Goal: Task Accomplishment & Management: Complete application form

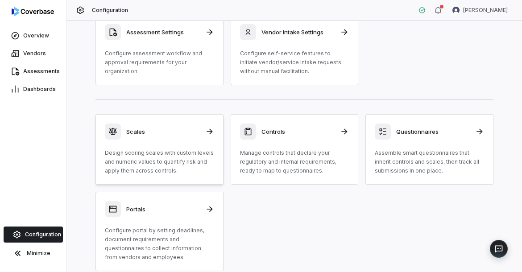
scroll to position [28, 0]
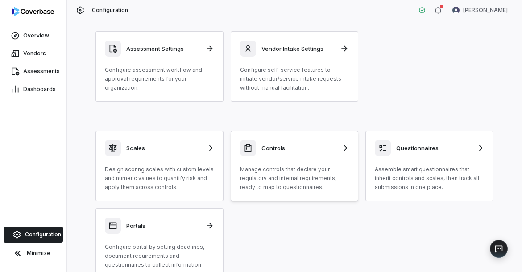
click at [263, 175] on p "Manage controls that declare your regulatory and internal requirements, ready t…" at bounding box center [294, 178] width 109 height 27
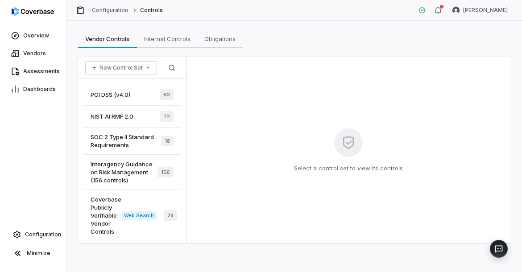
click at [142, 149] on div "SOC 2 Type II Standard Requirements 18" at bounding box center [131, 140] width 97 height 27
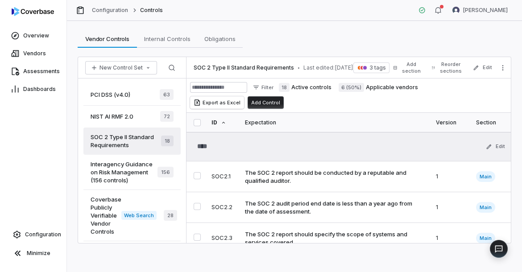
click at [379, 67] on span "3 tags" at bounding box center [377, 67] width 16 height 7
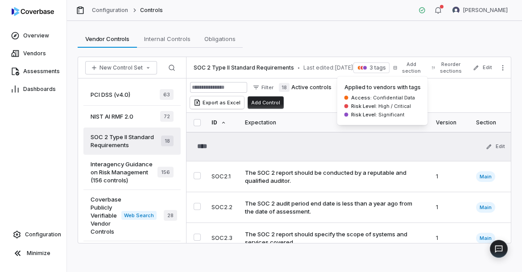
click at [373, 99] on span "Confidential Data" at bounding box center [392, 97] width 43 height 6
drag, startPoint x: 373, startPoint y: 99, endPoint x: 398, endPoint y: 108, distance: 26.7
click at [398, 108] on div "Applied to vendors with tags Access : Confidential Data Risk Level : High / Cri…" at bounding box center [382, 101] width 76 height 34
click at [406, 108] on span "High / Critical" at bounding box center [394, 106] width 34 height 6
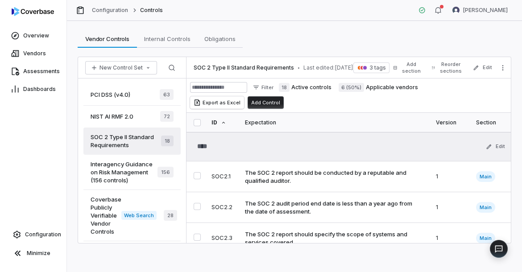
click at [129, 108] on div "NIST AI RMF 2.0 72" at bounding box center [131, 117] width 97 height 22
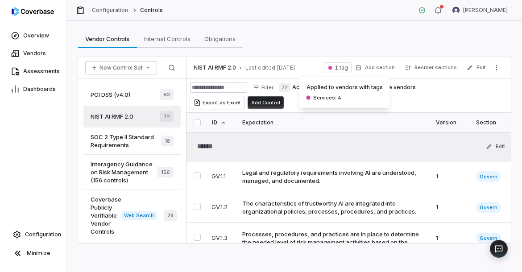
click at [341, 68] on span "1 tag" at bounding box center [340, 67] width 13 height 7
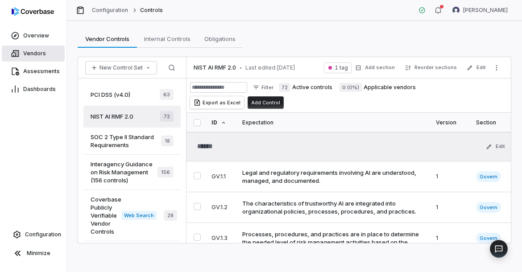
click at [45, 56] on link "Vendors" at bounding box center [33, 53] width 63 height 16
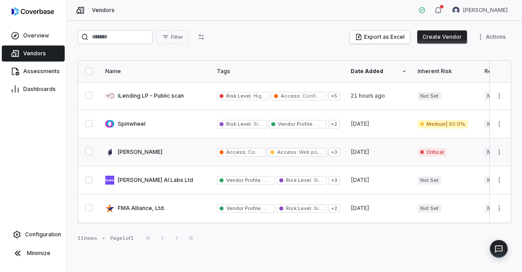
click at [175, 155] on link at bounding box center [155, 152] width 111 height 28
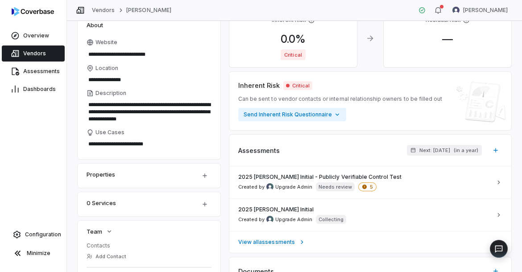
scroll to position [9, 0]
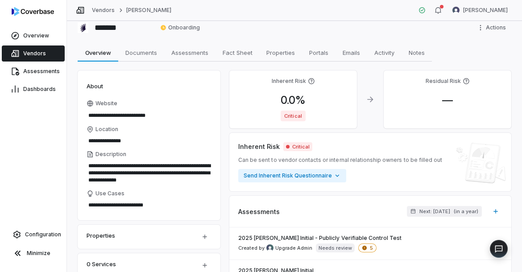
click at [296, 117] on span "Critical" at bounding box center [292, 116] width 25 height 11
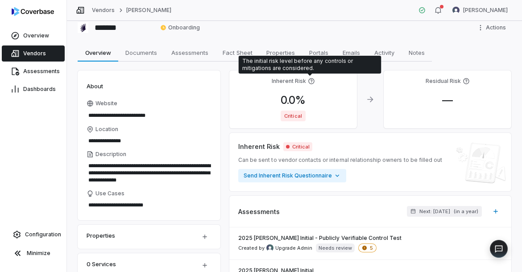
click at [309, 79] on icon at bounding box center [311, 81] width 7 height 7
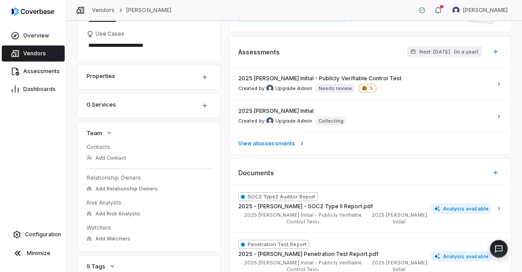
scroll to position [191, 0]
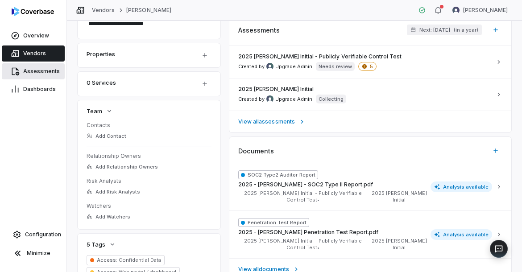
click at [30, 70] on span "Assessments" at bounding box center [41, 71] width 37 height 7
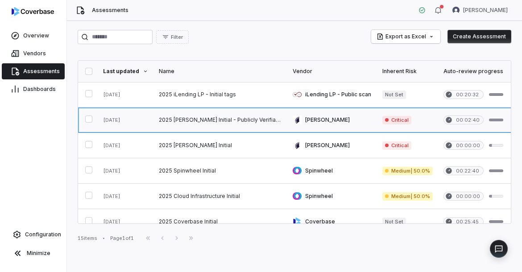
click at [225, 128] on link at bounding box center [220, 119] width 134 height 25
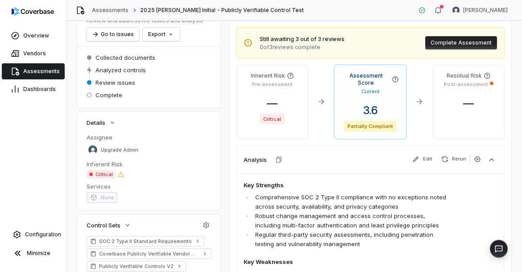
scroll to position [63, 0]
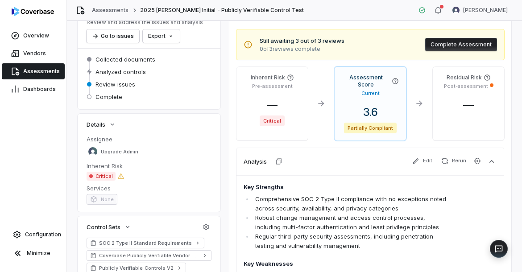
click at [272, 123] on span "Critical" at bounding box center [271, 120] width 25 height 11
click at [272, 114] on div "— Critical" at bounding box center [271, 116] width 57 height 35
click at [272, 119] on span "Critical" at bounding box center [271, 120] width 25 height 11
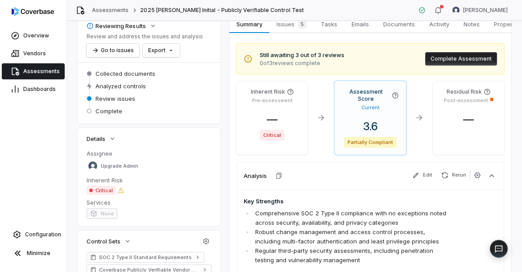
scroll to position [0, 0]
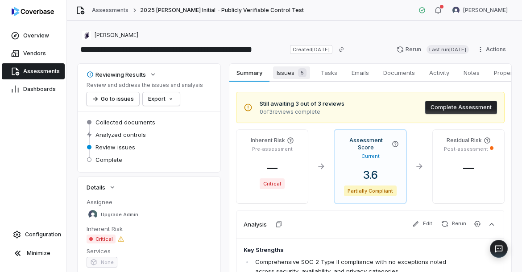
click at [285, 71] on span "Issues 5" at bounding box center [291, 72] width 37 height 12
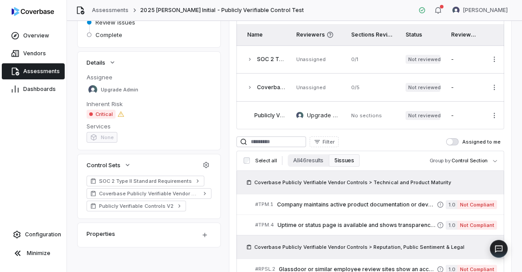
scroll to position [128, 0]
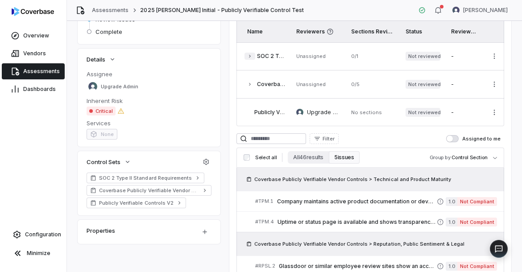
click at [248, 53] on icon "button" at bounding box center [249, 55] width 5 height 5
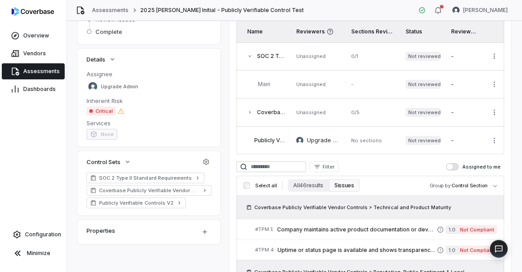
click at [248, 53] on icon "button" at bounding box center [249, 55] width 5 height 5
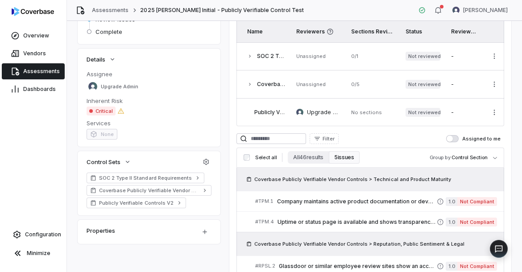
click at [248, 53] on icon "button" at bounding box center [249, 55] width 5 height 5
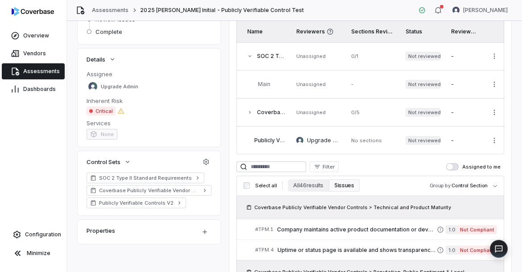
click at [248, 53] on icon "button" at bounding box center [249, 55] width 5 height 5
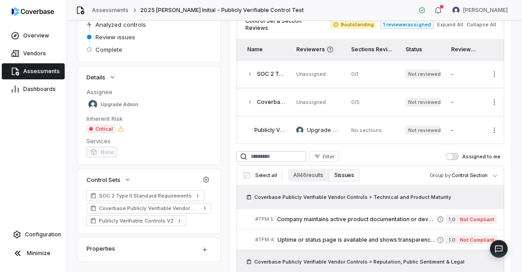
scroll to position [0, 0]
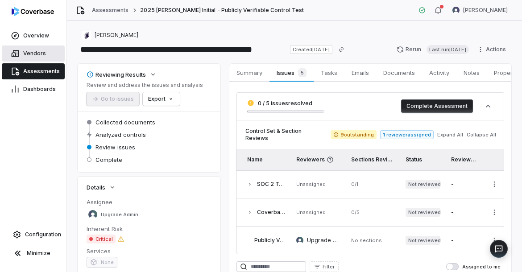
click at [34, 56] on span "Vendors" at bounding box center [34, 53] width 23 height 7
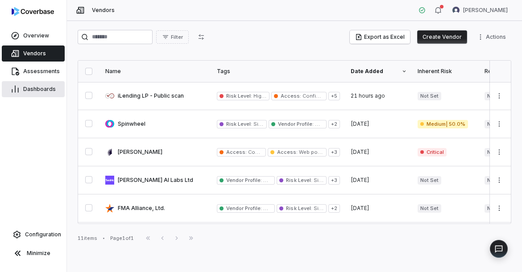
click at [36, 86] on span "Dashboards" at bounding box center [39, 89] width 33 height 7
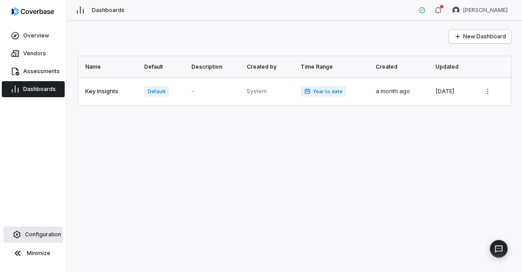
click at [45, 234] on span "Configuration" at bounding box center [43, 234] width 36 height 7
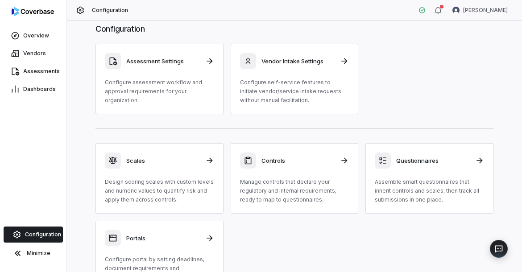
scroll to position [15, 0]
click at [143, 176] on div "Scales Design scoring scales with custom levels and numeric values to quantify …" at bounding box center [159, 179] width 109 height 52
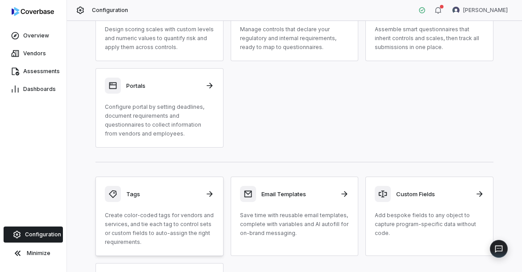
scroll to position [170, 0]
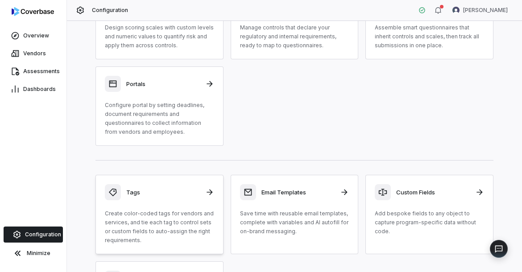
click at [136, 193] on h3 "Tags" at bounding box center [163, 192] width 74 height 8
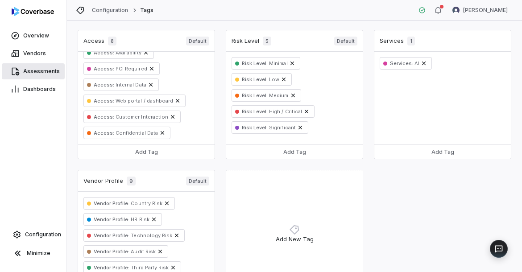
click at [49, 75] on link "Assessments" at bounding box center [33, 71] width 63 height 16
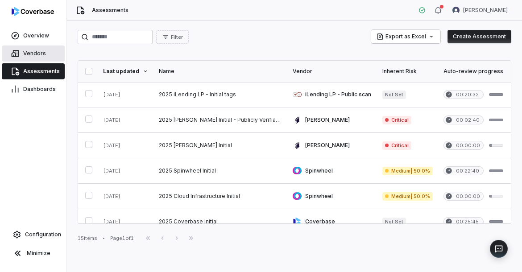
click at [41, 54] on span "Vendors" at bounding box center [34, 53] width 23 height 7
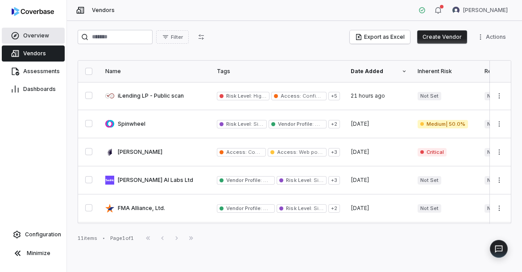
click at [29, 34] on span "Overview" at bounding box center [36, 35] width 26 height 7
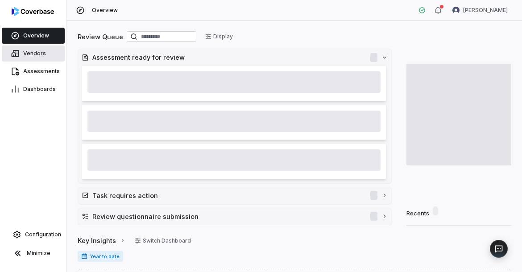
click at [37, 56] on span "Vendors" at bounding box center [34, 53] width 23 height 7
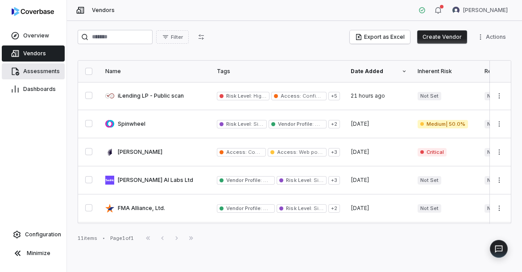
click at [34, 73] on span "Assessments" at bounding box center [41, 71] width 37 height 7
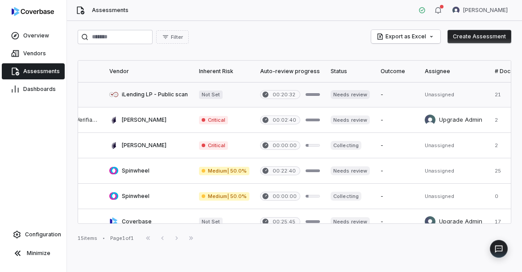
scroll to position [0, 238]
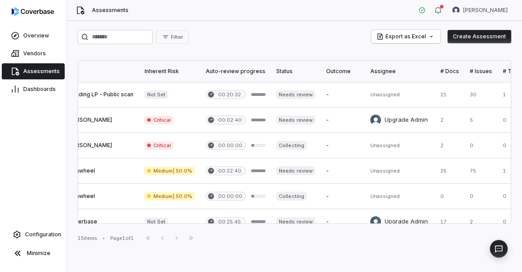
click at [321, 33] on div "Filter Export as Excel Create Assessment" at bounding box center [294, 37] width 433 height 14
click at [23, 95] on link "Dashboards" at bounding box center [33, 89] width 63 height 16
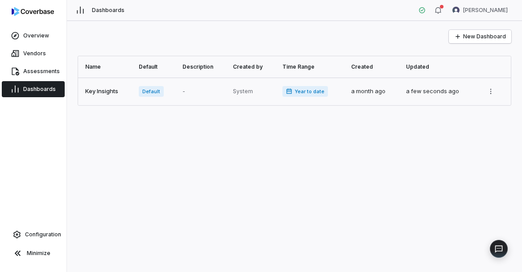
click at [96, 91] on link at bounding box center [105, 92] width 55 height 28
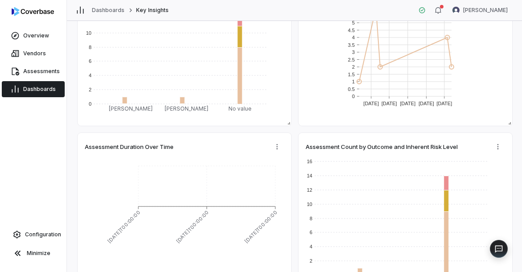
scroll to position [304, 0]
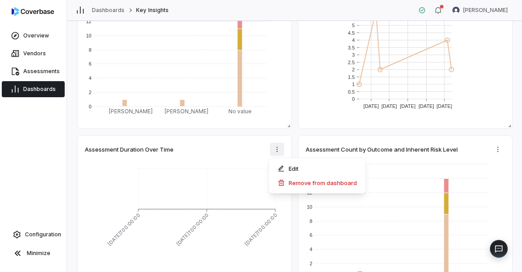
click at [279, 151] on html "**********" at bounding box center [261, 136] width 522 height 272
click at [299, 121] on html "**********" at bounding box center [261, 136] width 522 height 272
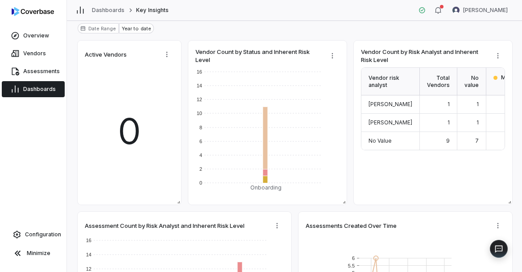
scroll to position [0, 0]
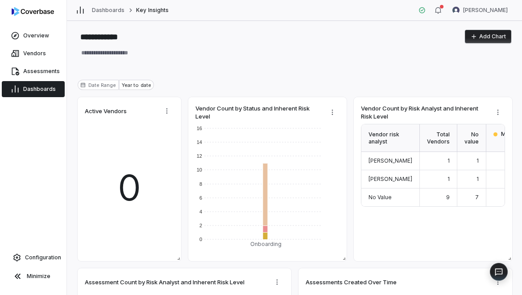
type textarea "*"
click at [47, 58] on link "Vendors" at bounding box center [33, 53] width 63 height 16
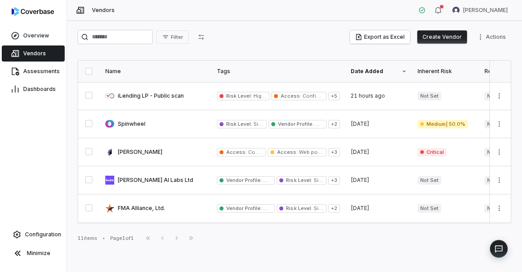
click at [426, 39] on button "Create Vendor" at bounding box center [442, 36] width 50 height 13
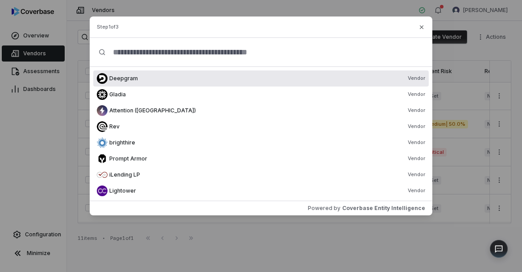
click at [143, 51] on input "text" at bounding box center [264, 52] width 317 height 29
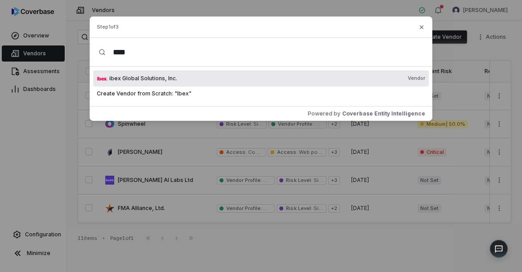
type input "****"
click at [171, 76] on span "ibex Global Solutions, Inc." at bounding box center [143, 78] width 68 height 7
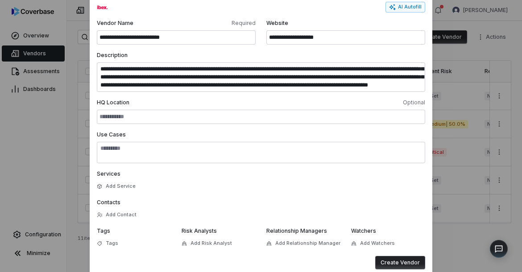
scroll to position [87, 0]
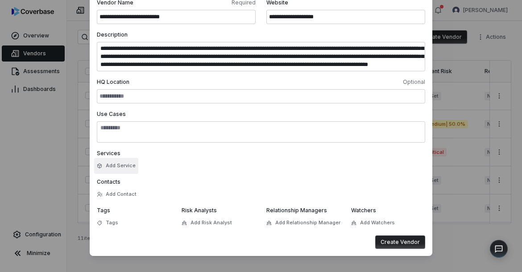
click at [117, 165] on button "Add Service" at bounding box center [116, 166] width 44 height 16
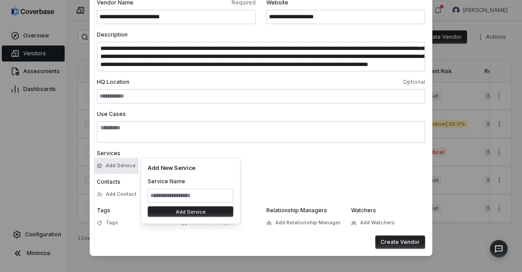
click at [276, 170] on div "Services Add Service" at bounding box center [261, 160] width 328 height 21
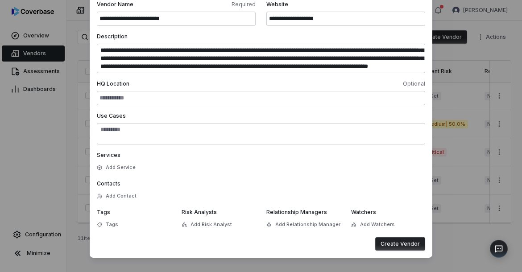
scroll to position [86, 0]
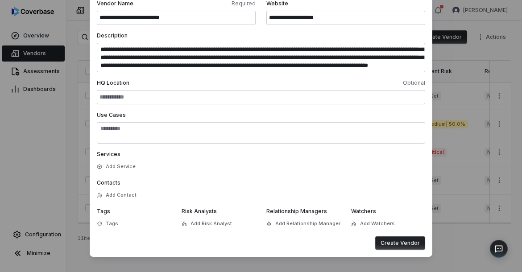
click at [127, 222] on div "Tags Tags" at bounding box center [134, 218] width 74 height 21
click at [109, 222] on span "Tags" at bounding box center [112, 223] width 12 height 7
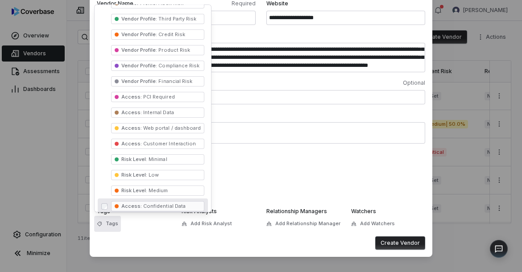
scroll to position [178, 0]
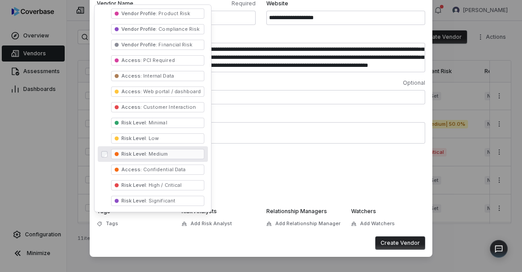
click at [311, 166] on div "Services Add Service" at bounding box center [261, 161] width 328 height 21
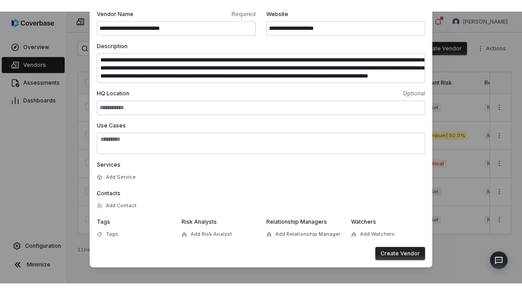
scroll to position [0, 0]
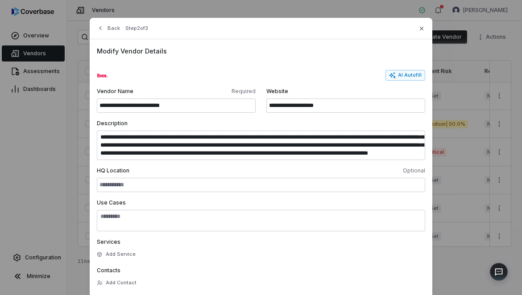
click at [422, 23] on div "Back Step 2 of 3" at bounding box center [261, 28] width 342 height 21
click at [421, 25] on icon "button" at bounding box center [421, 28] width 7 height 7
